Goal: Task Accomplishment & Management: Complete application form

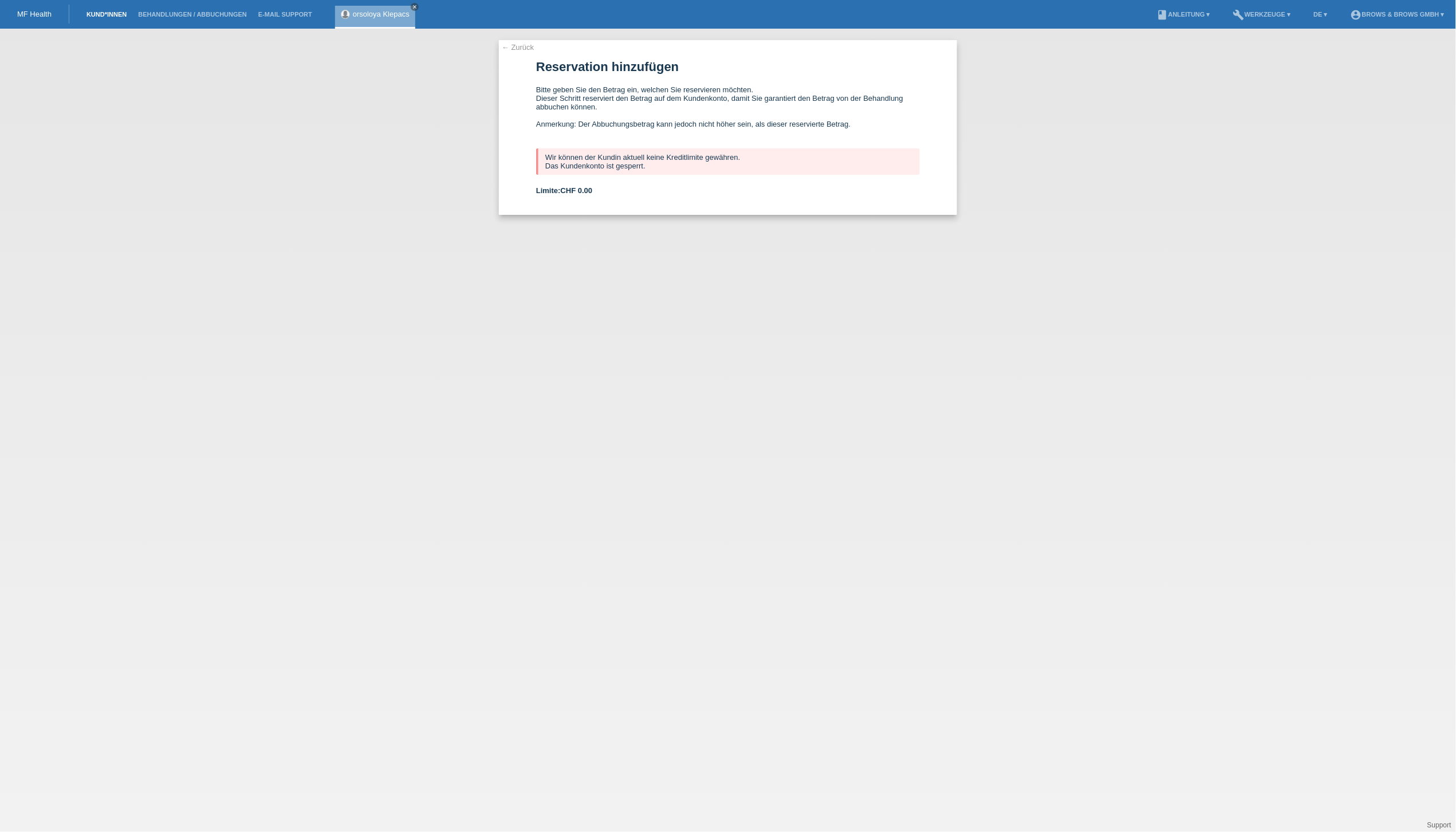
click at [104, 13] on link "Kund*innen" at bounding box center [106, 14] width 51 height 7
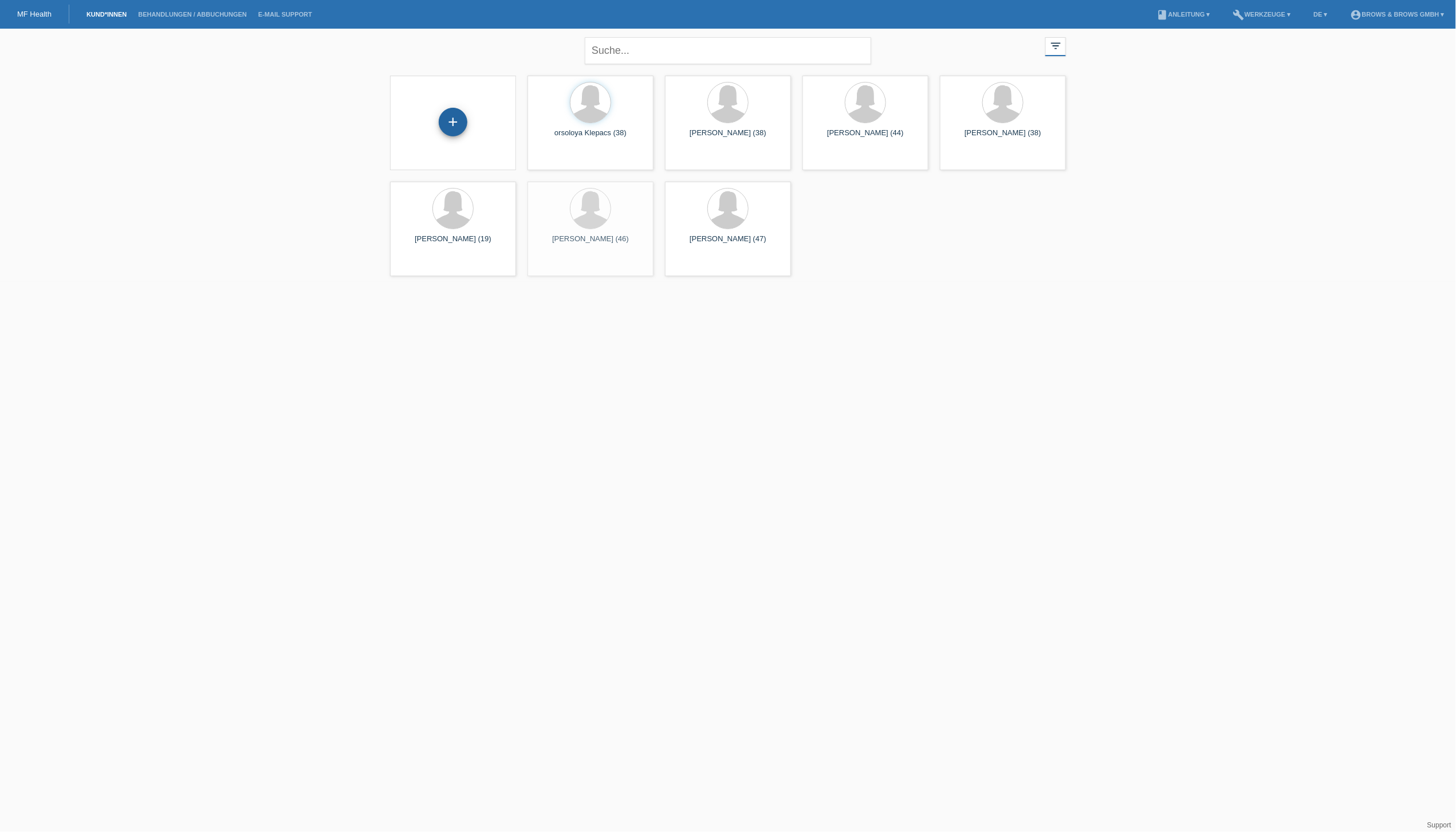
click at [447, 121] on div "+" at bounding box center [453, 122] width 29 height 29
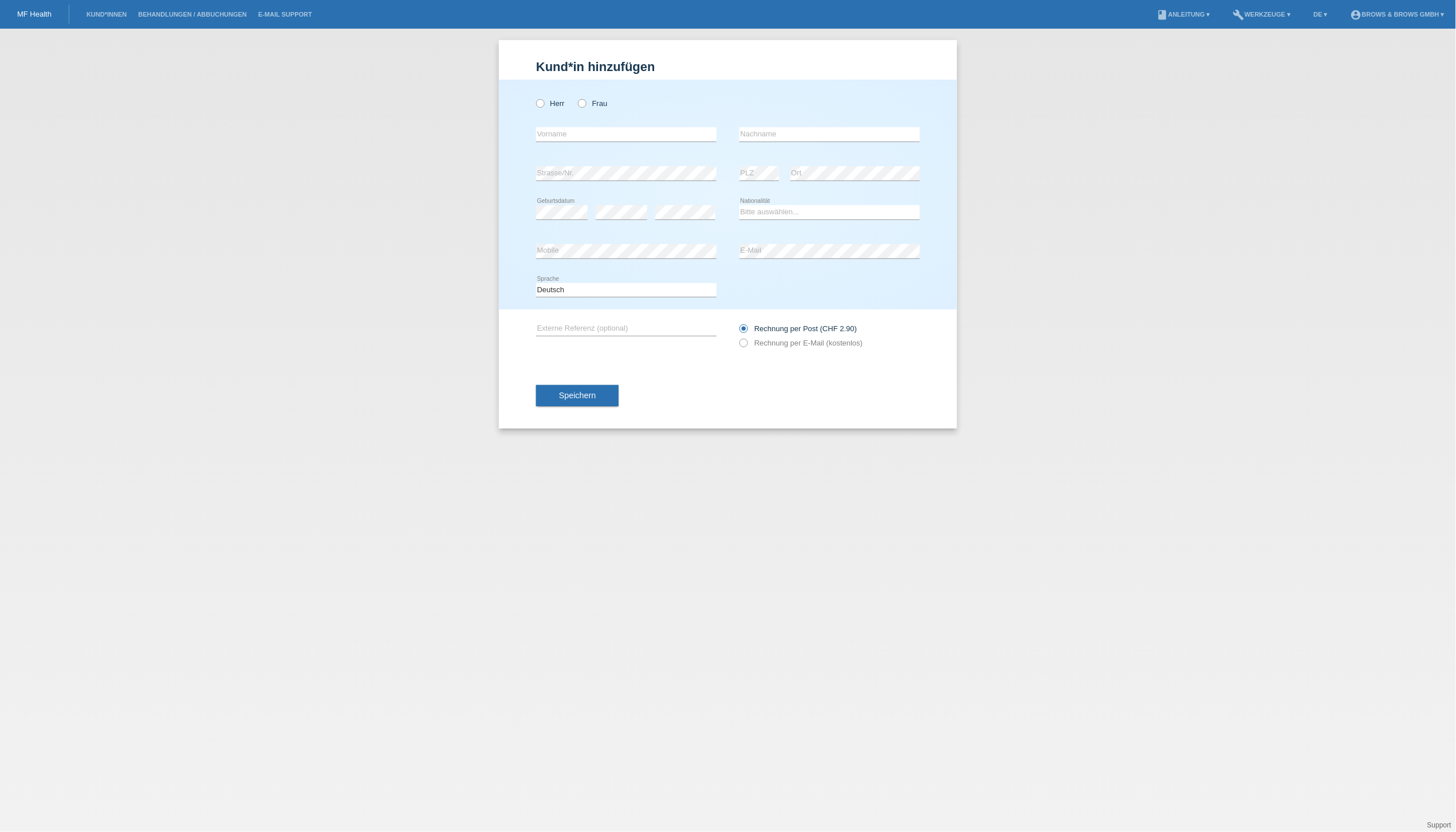
drag, startPoint x: 581, startPoint y: 102, endPoint x: 585, endPoint y: 118, distance: 16.5
click at [576, 97] on icon at bounding box center [576, 97] width 0 height 0
click at [581, 103] on input "Frau" at bounding box center [581, 103] width 7 height 7
radio input "true"
type input "Dorota"
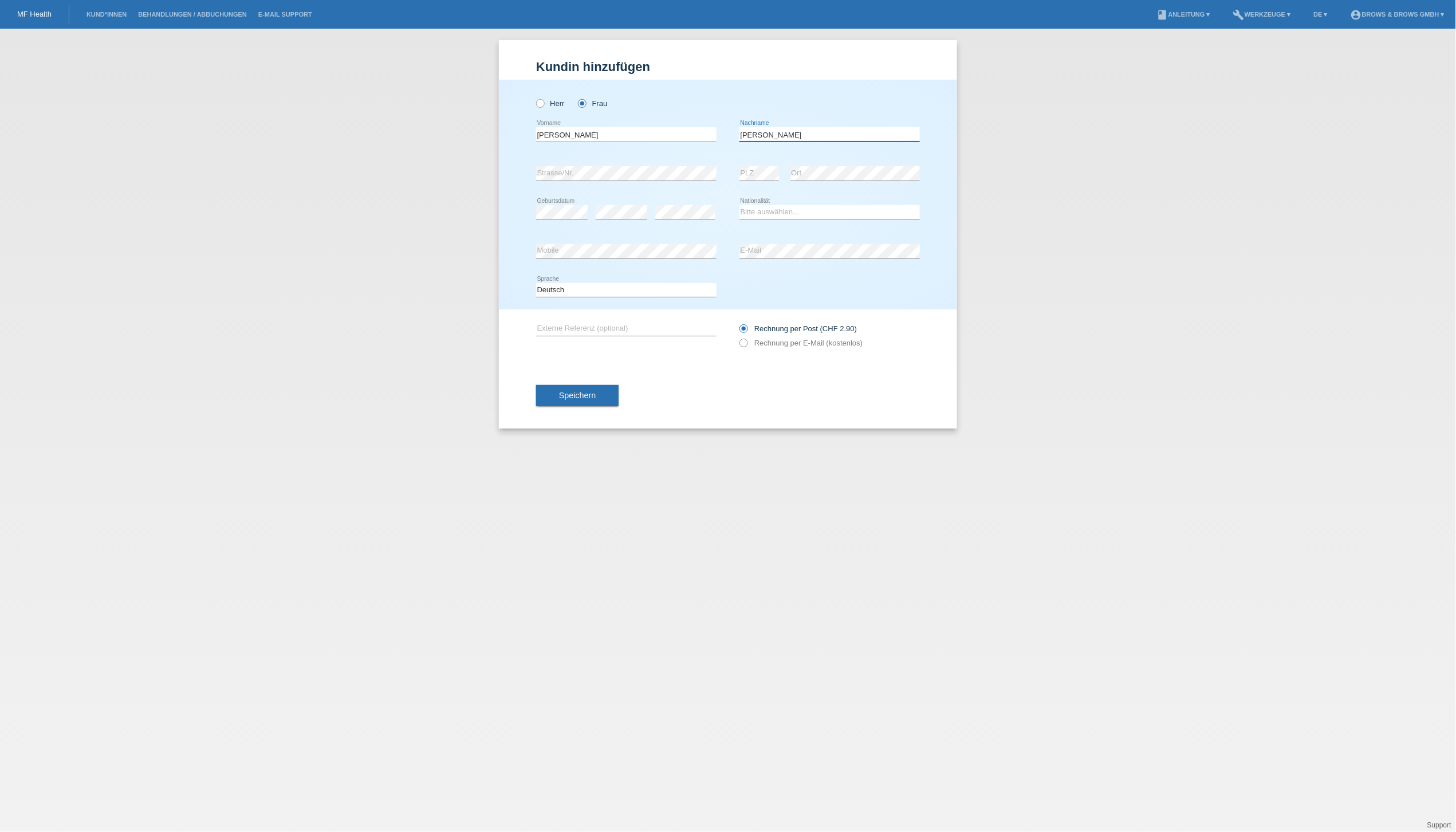
click at [766, 134] on input "Kravacakova" at bounding box center [829, 134] width 181 height 14
drag, startPoint x: 761, startPoint y: 138, endPoint x: 768, endPoint y: 138, distance: 7.0
click at [761, 138] on input "Kravakakova" at bounding box center [829, 134] width 181 height 14
click at [764, 133] on input "Kravckakova" at bounding box center [829, 134] width 181 height 14
type input "Kravcakova"
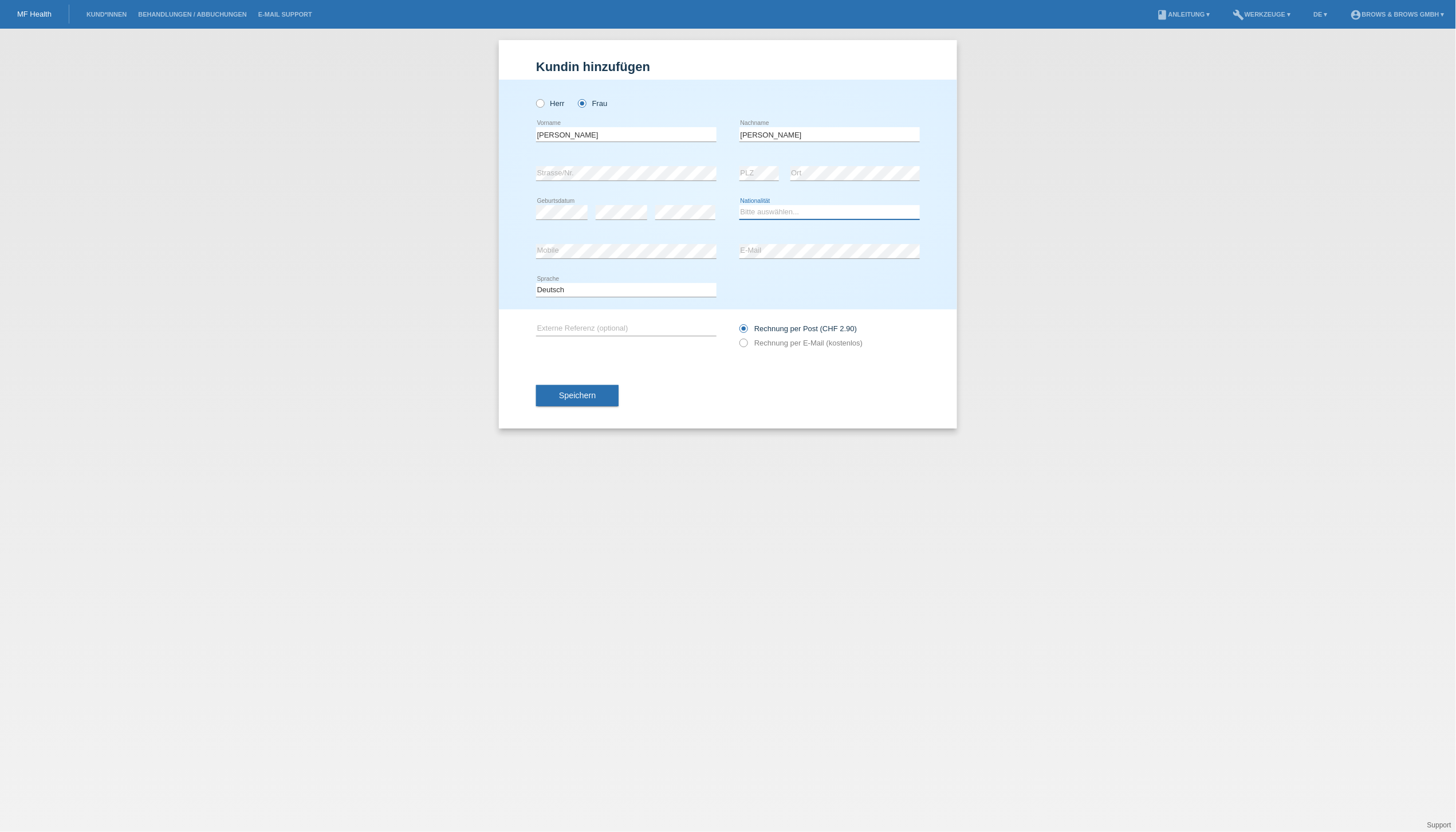
select select "SK"
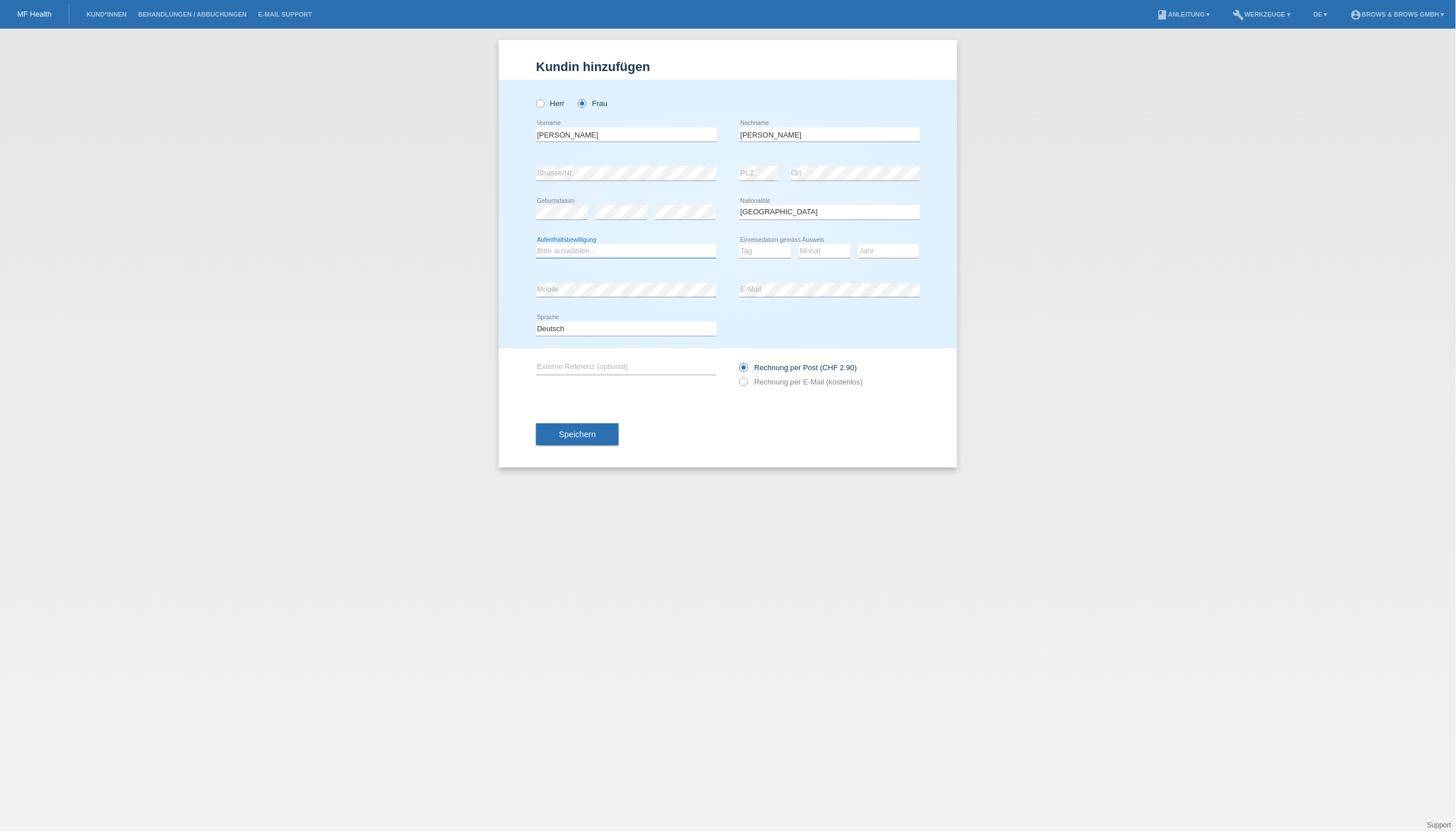
select select "B"
click at [737, 376] on icon at bounding box center [737, 376] width 0 height 0
click at [742, 381] on input "Rechnung per E-Mail (kostenlos)" at bounding box center [743, 384] width 7 height 14
radio input "true"
click at [569, 433] on span "Speichern" at bounding box center [577, 434] width 37 height 9
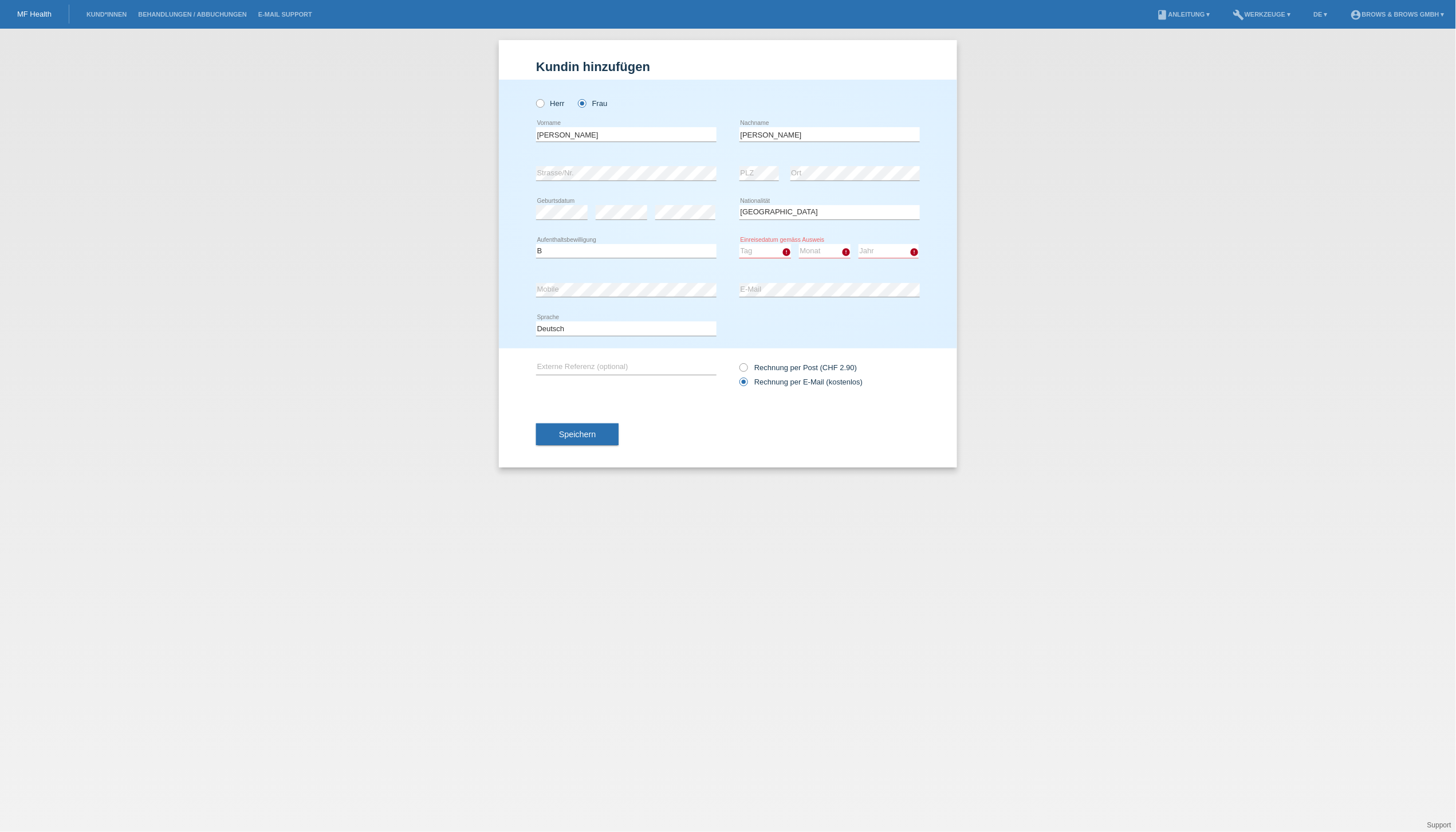
select select "01"
select select "2024"
click at [595, 431] on span "Speichern" at bounding box center [577, 434] width 37 height 9
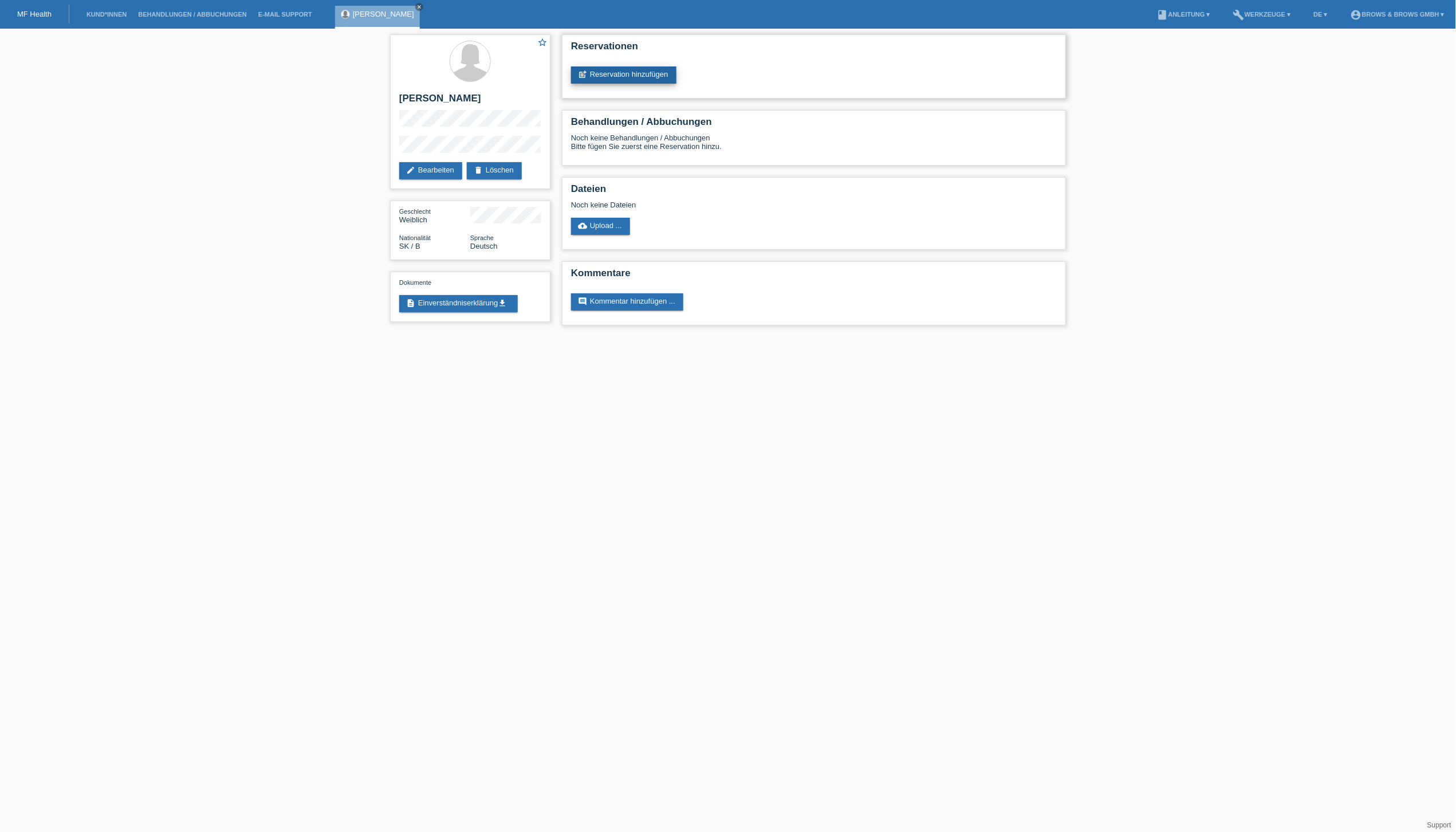
click at [611, 76] on link "post_add Reservation hinzufügen" at bounding box center [624, 75] width 105 height 17
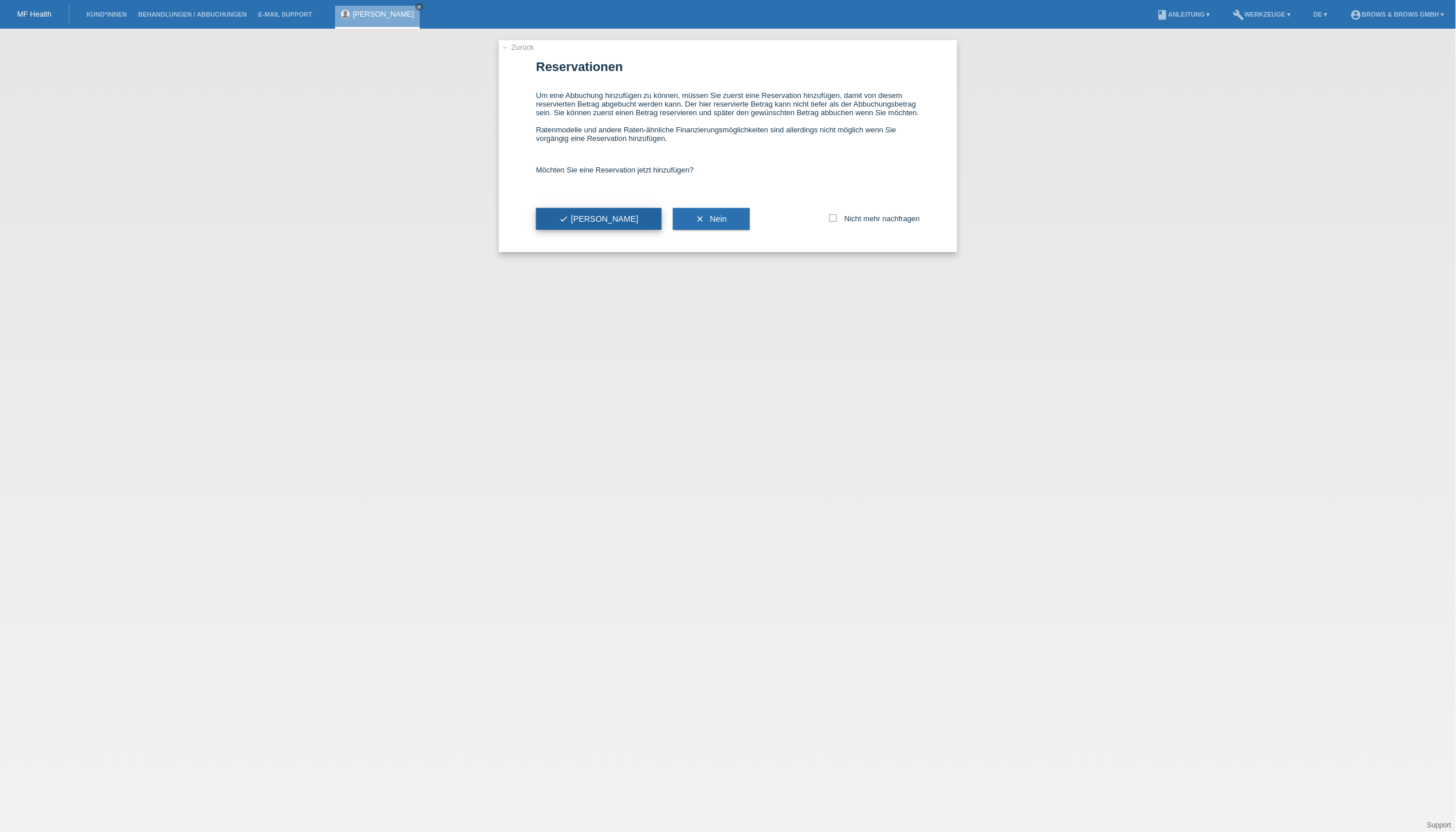
click at [585, 226] on button "check Ja" at bounding box center [599, 219] width 125 height 22
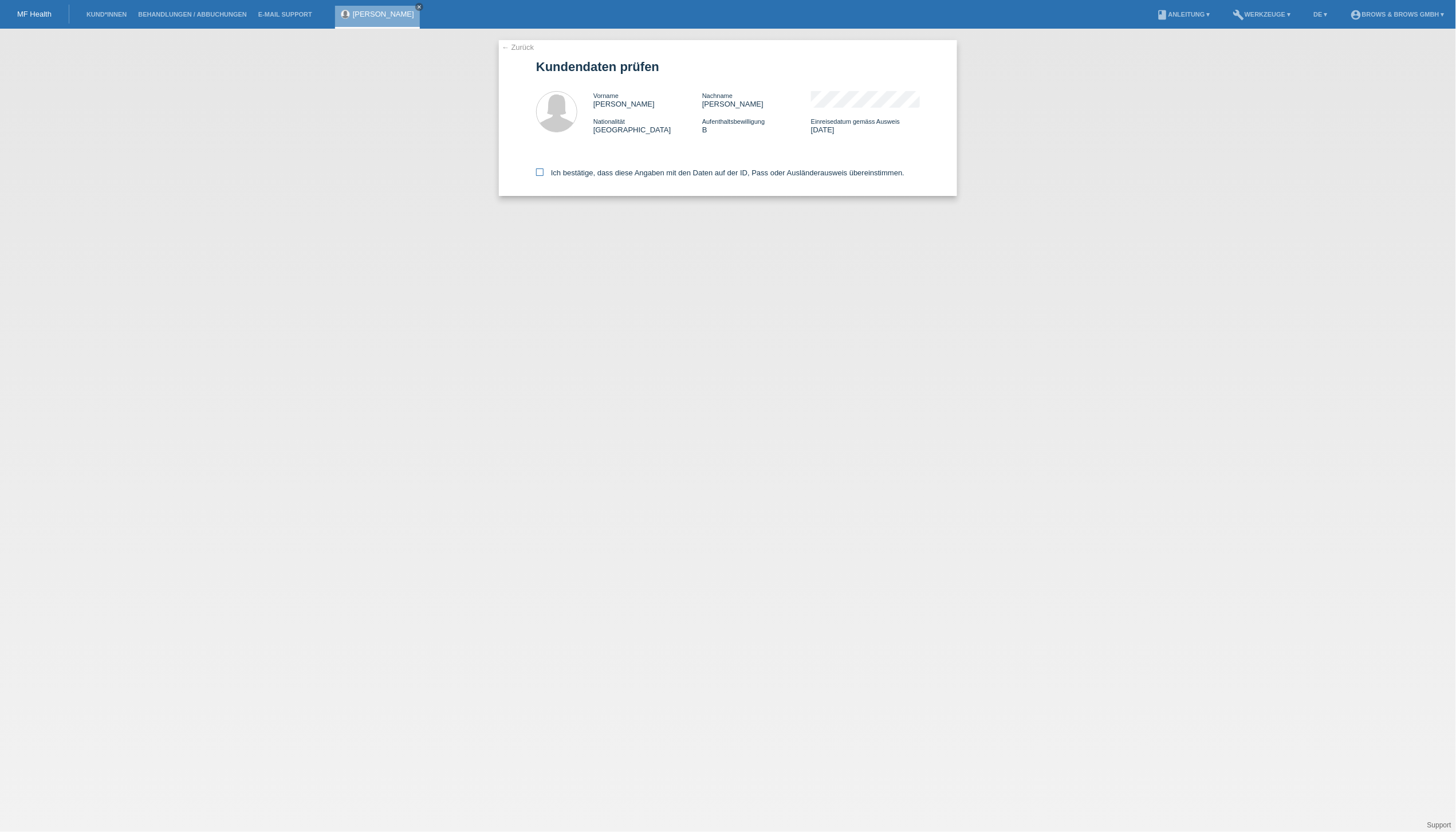
click at [540, 174] on icon at bounding box center [540, 172] width 7 height 7
click at [540, 174] on input "Ich bestätige, dass diese Angaben mit den Daten auf der ID, Pass oder Ausländer…" at bounding box center [540, 172] width 7 height 7
checkbox input "true"
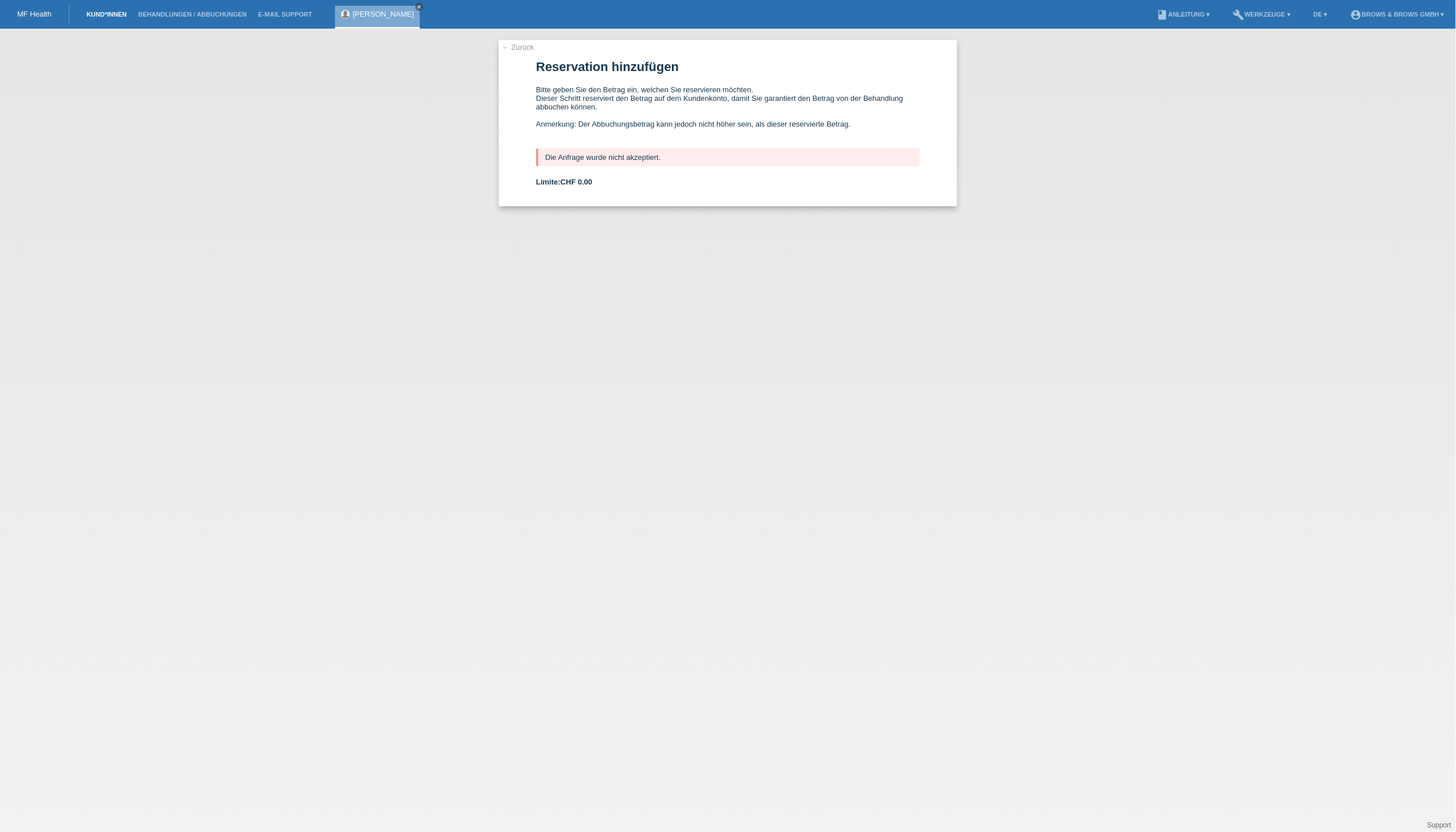
click at [85, 14] on link "Kund*innen" at bounding box center [106, 14] width 51 height 7
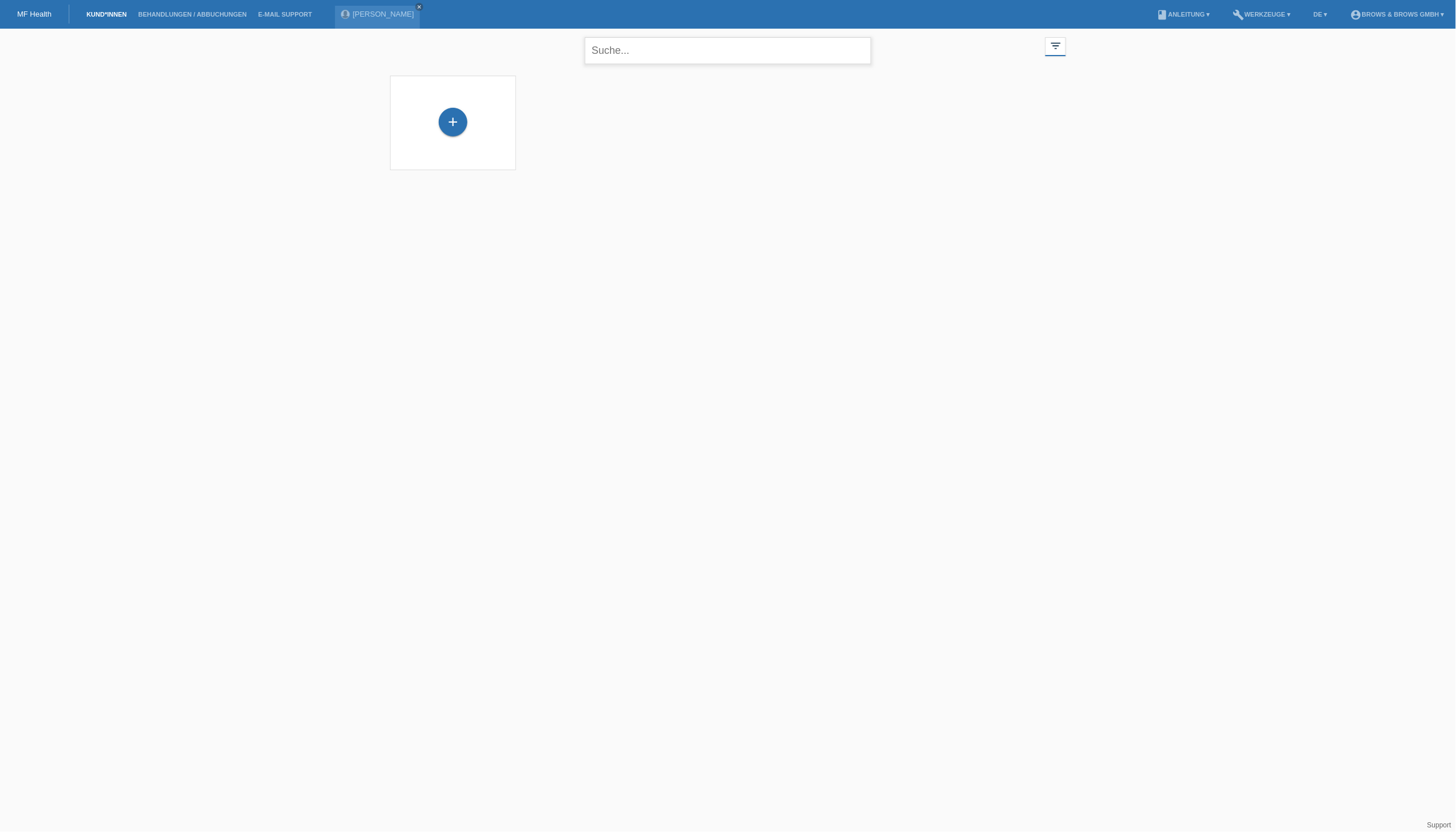
click at [619, 55] on input "text" at bounding box center [728, 51] width 286 height 27
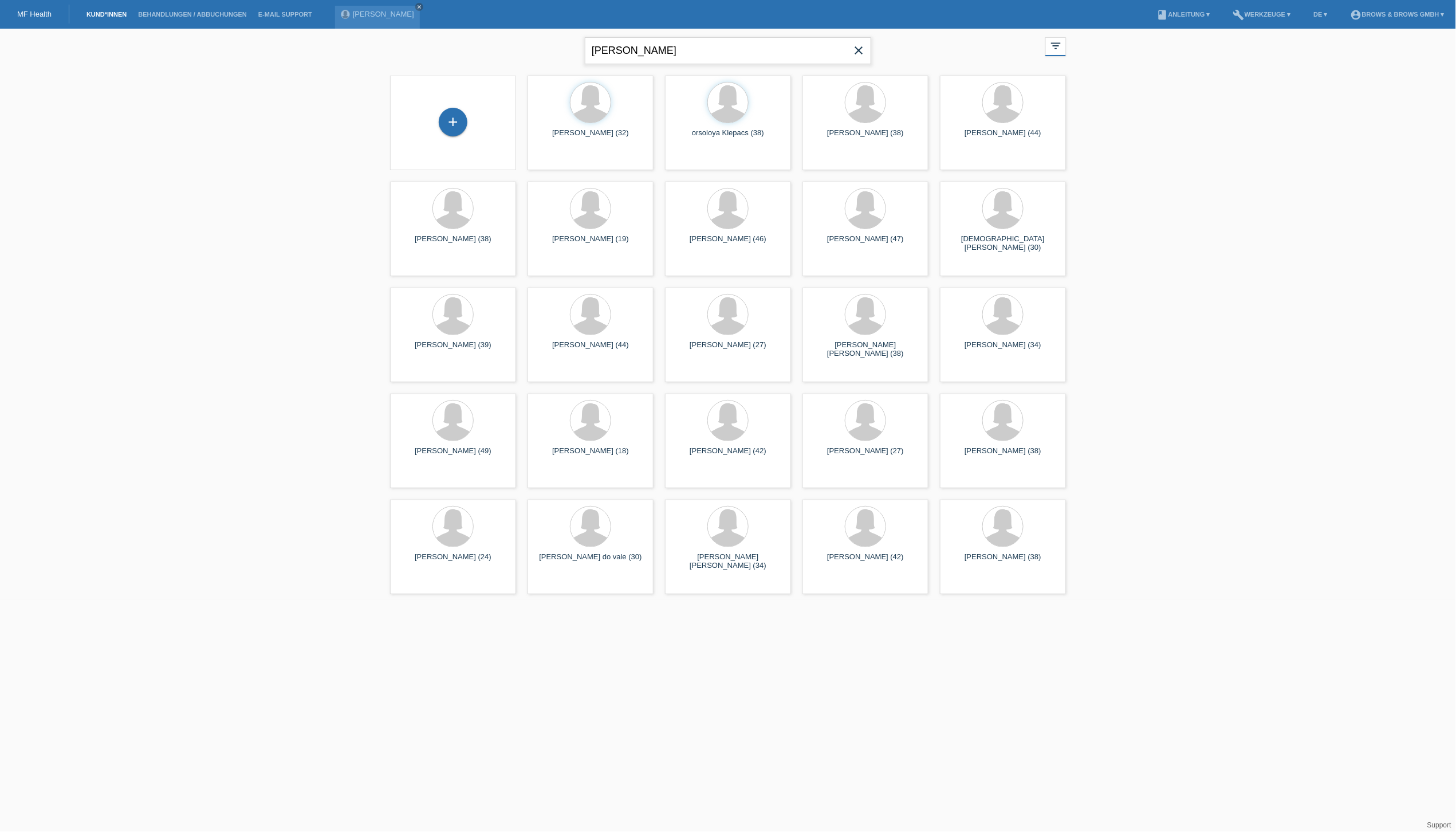
type input "[PERSON_NAME]"
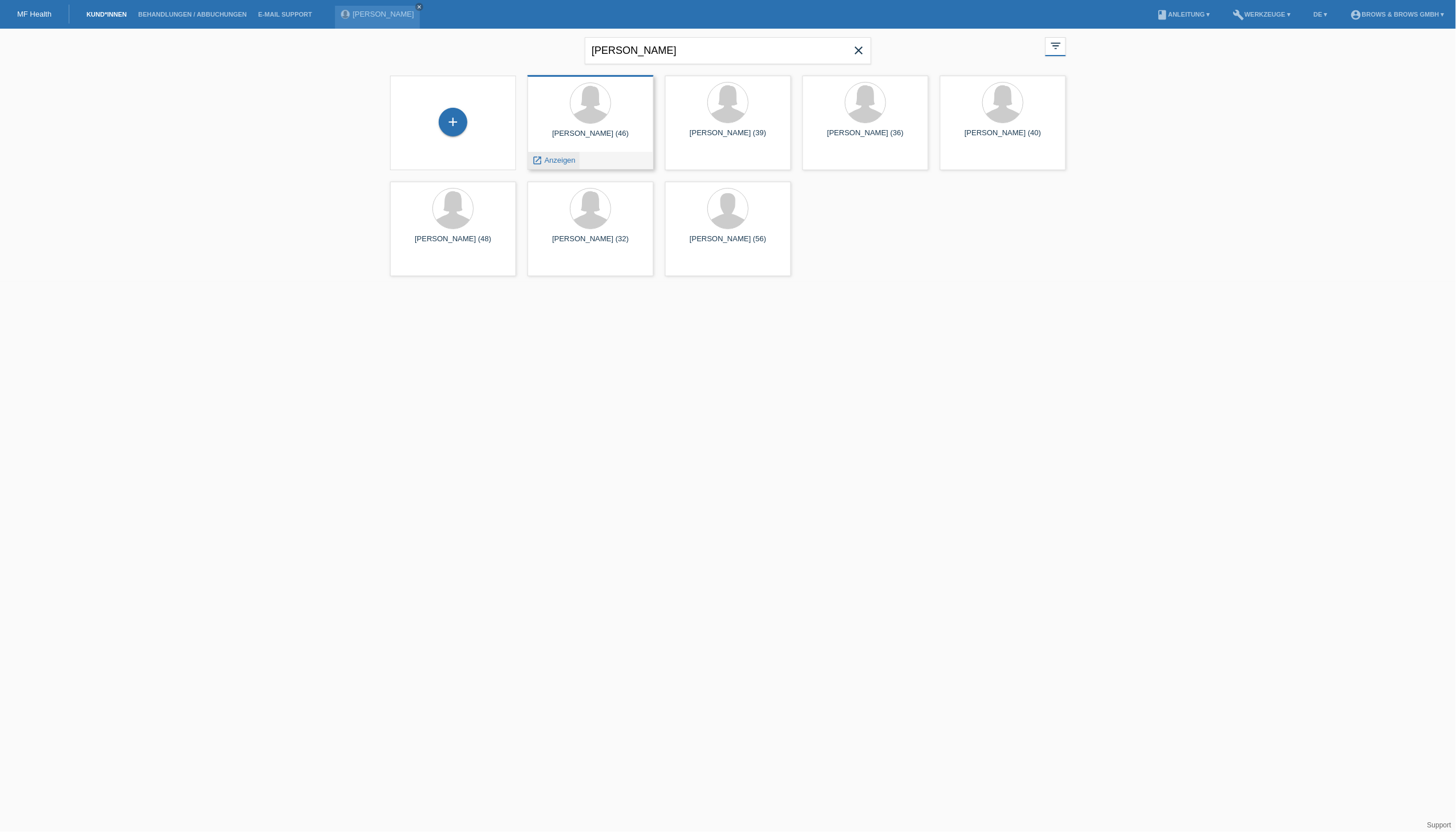
click at [562, 164] on div "launch Anzeigen" at bounding box center [554, 160] width 51 height 17
click at [555, 154] on div "launch Anzeigen" at bounding box center [554, 160] width 51 height 17
click at [558, 163] on span "Anzeigen" at bounding box center [560, 160] width 31 height 9
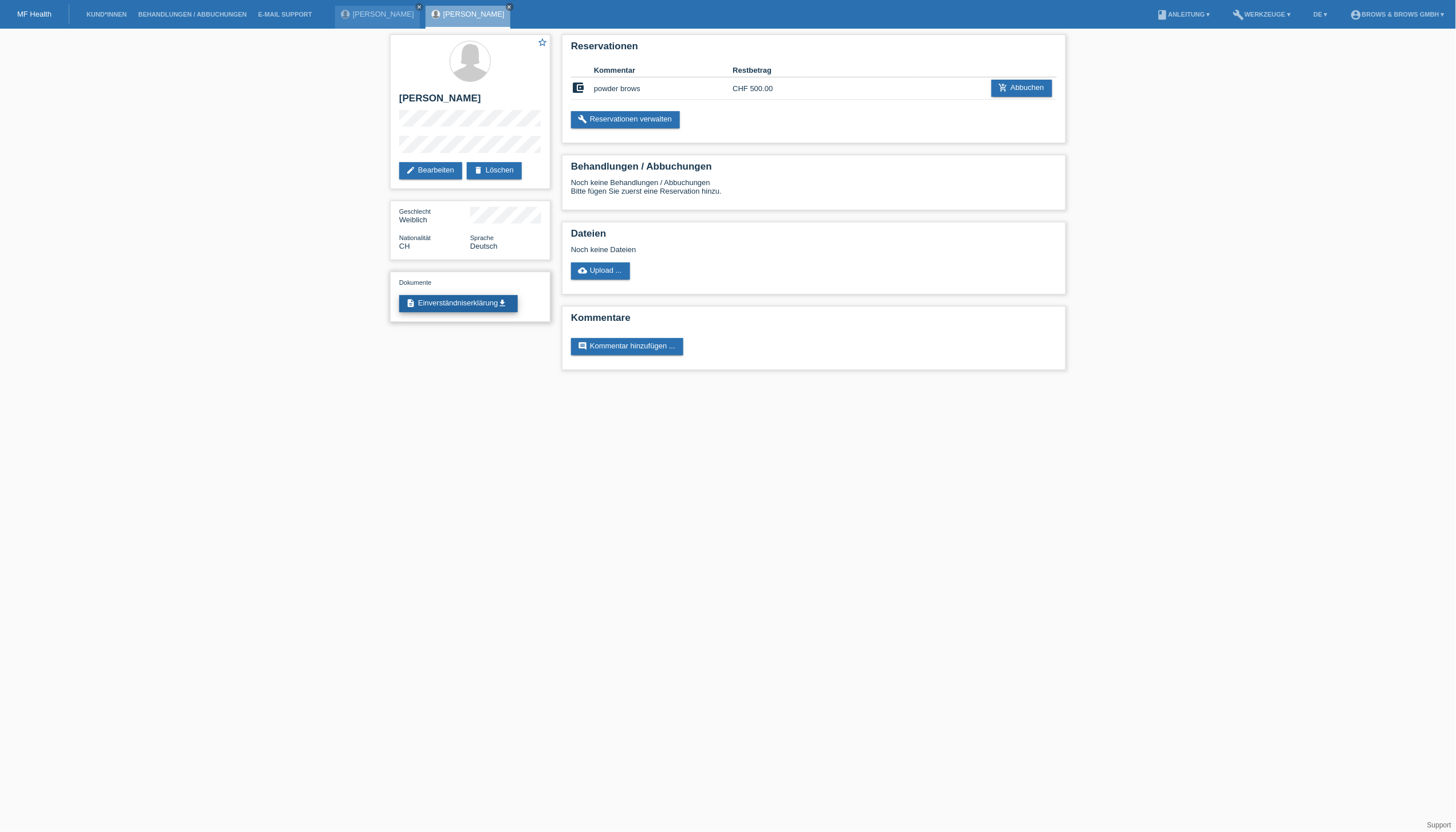
click at [450, 303] on link "description Einverständniserklärung get_app" at bounding box center [458, 304] width 119 height 17
